Goal: Check status: Check status

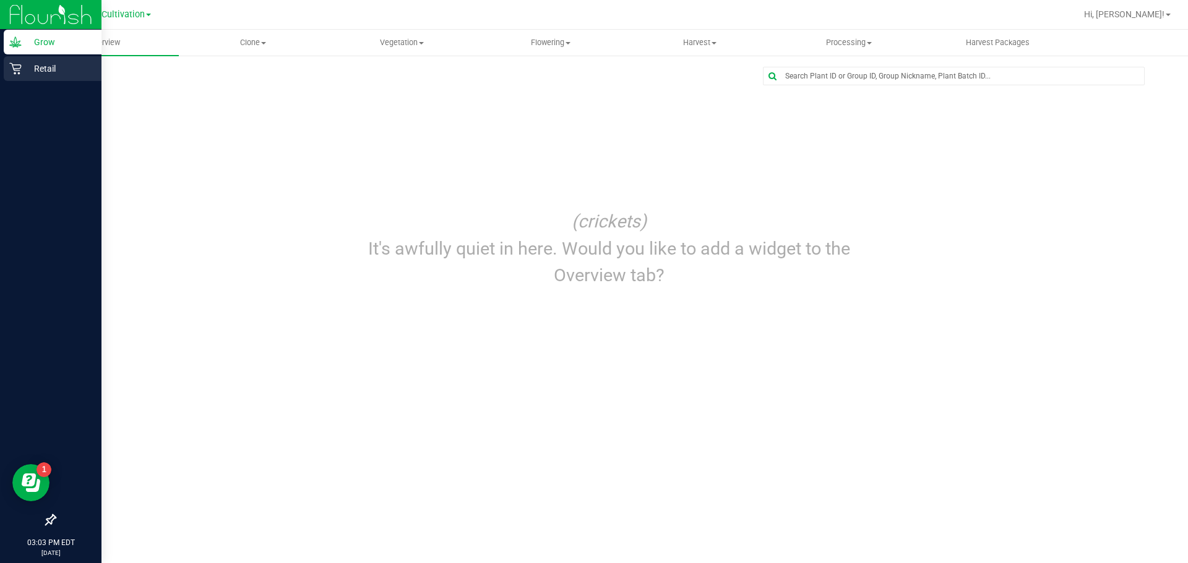
click at [24, 72] on p "Retail" at bounding box center [59, 68] width 74 height 15
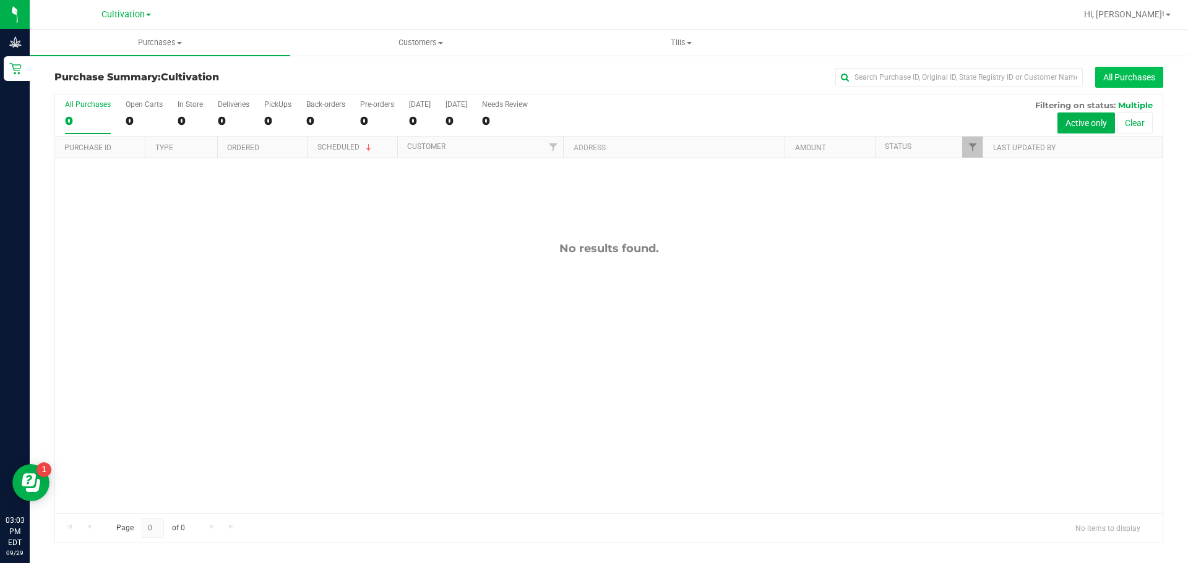
click at [1117, 78] on button "All Purchases" at bounding box center [1129, 77] width 68 height 21
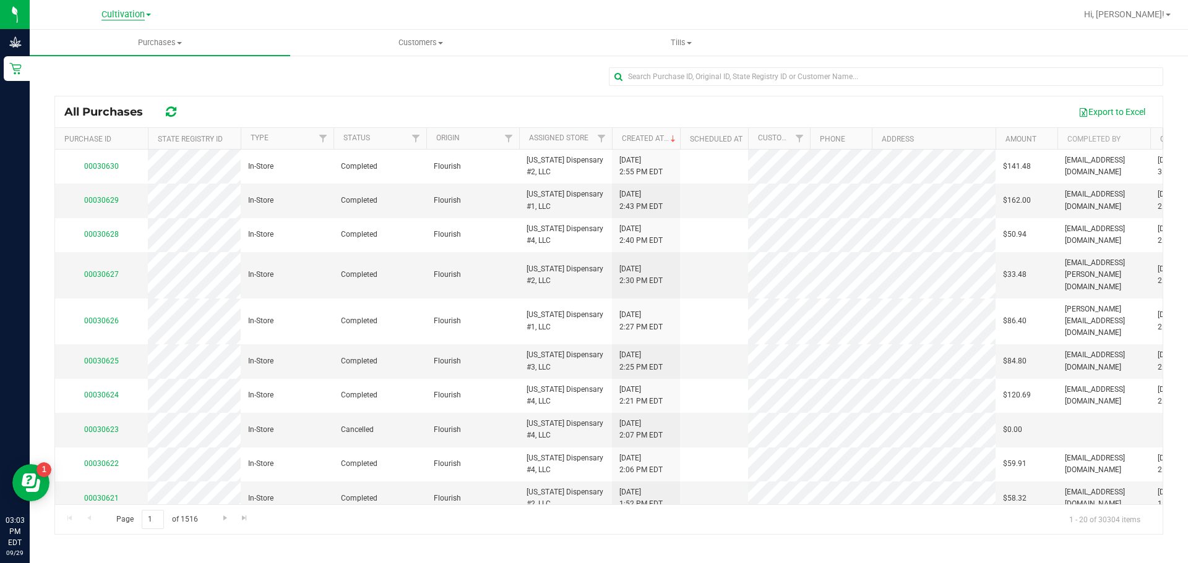
click at [135, 15] on span "Cultivation" at bounding box center [122, 14] width 43 height 11
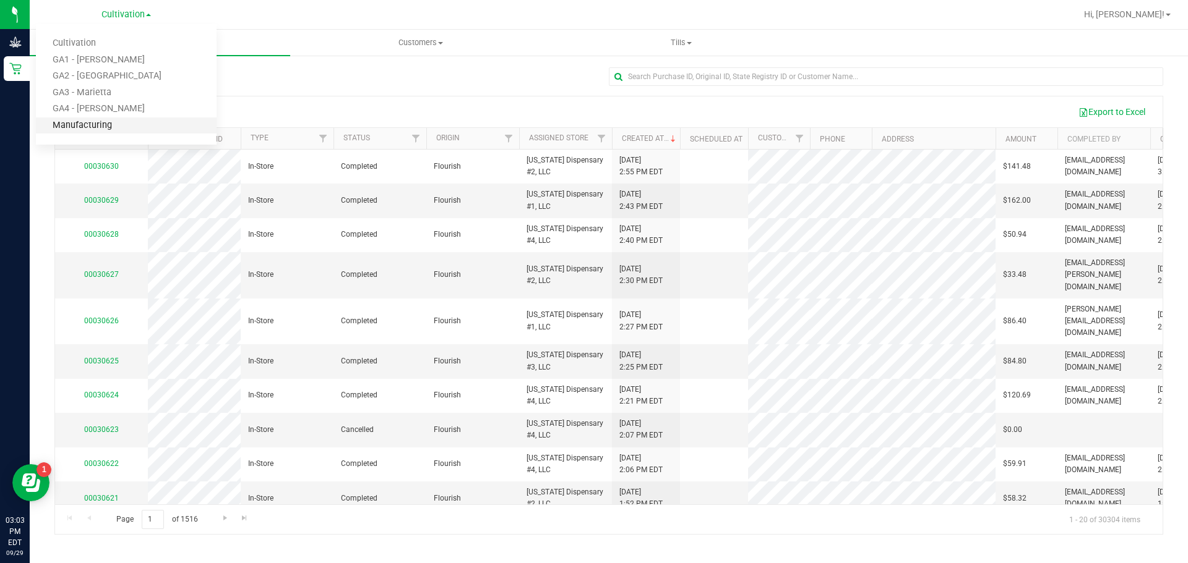
click at [103, 124] on link "Manufacturing" at bounding box center [126, 126] width 181 height 17
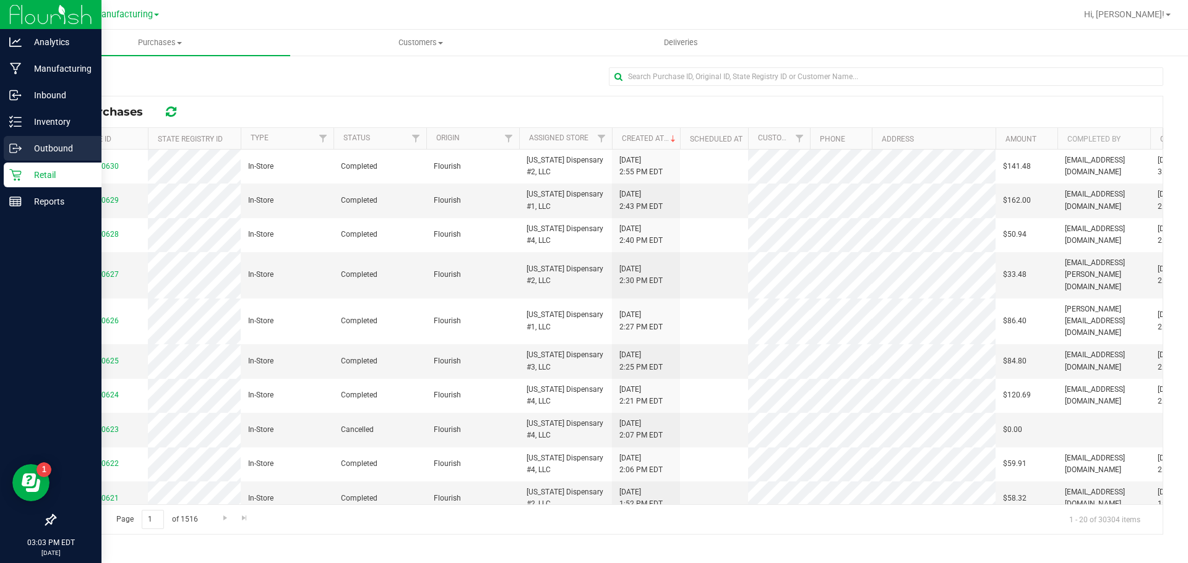
click at [22, 142] on p "Outbound" at bounding box center [59, 148] width 74 height 15
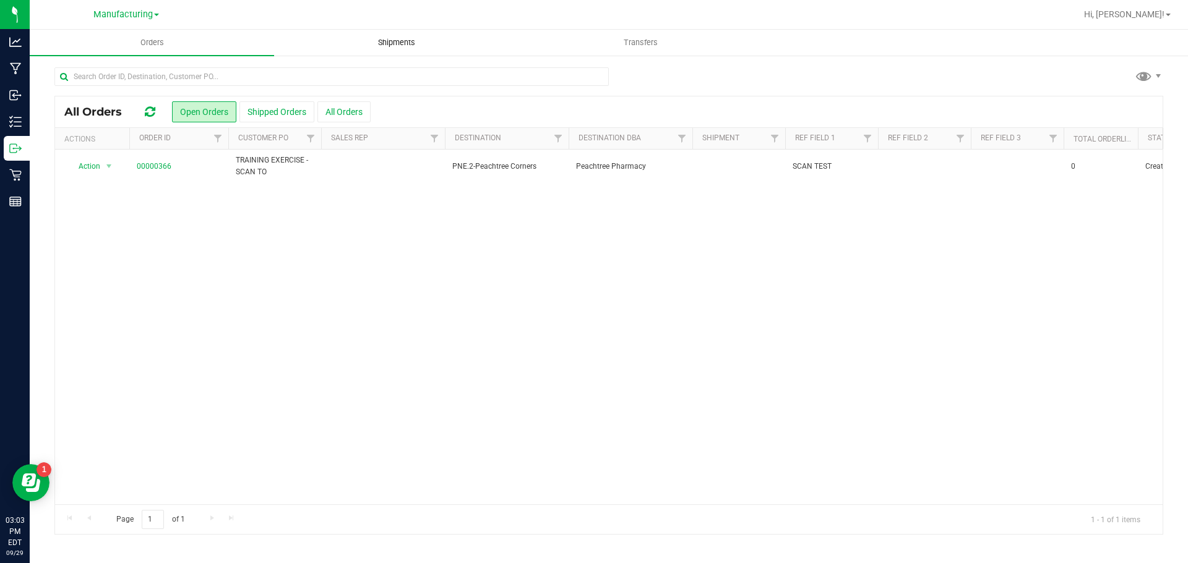
click at [409, 51] on uib-tab-heading "Shipments" at bounding box center [396, 42] width 243 height 25
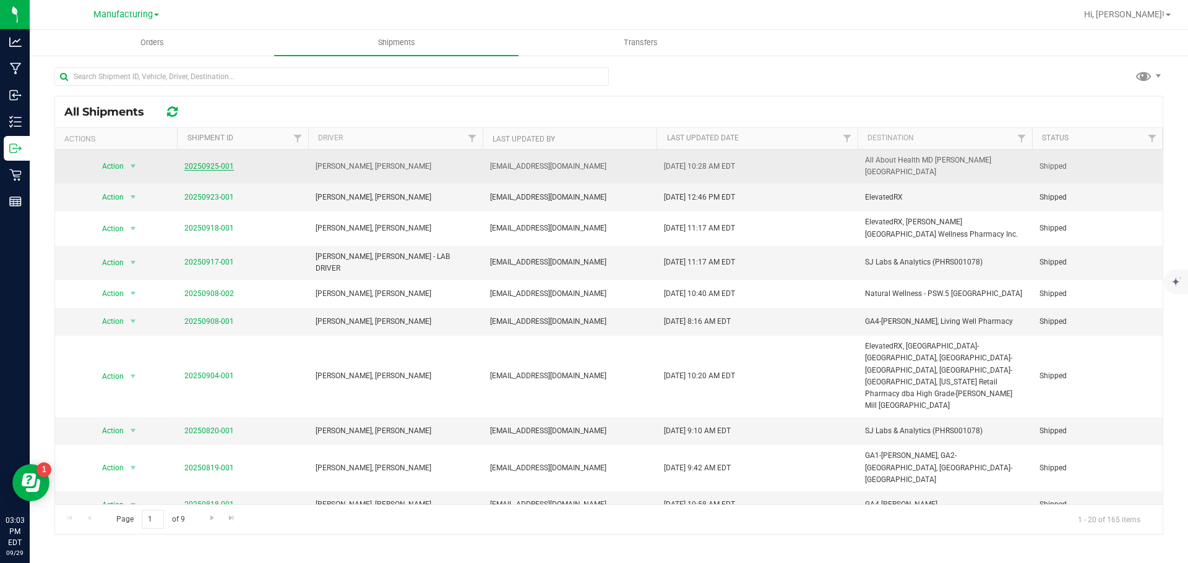
click at [223, 166] on link "20250925-001" at bounding box center [208, 166] width 49 height 9
